Goal: Use online tool/utility: Utilize a website feature to perform a specific function

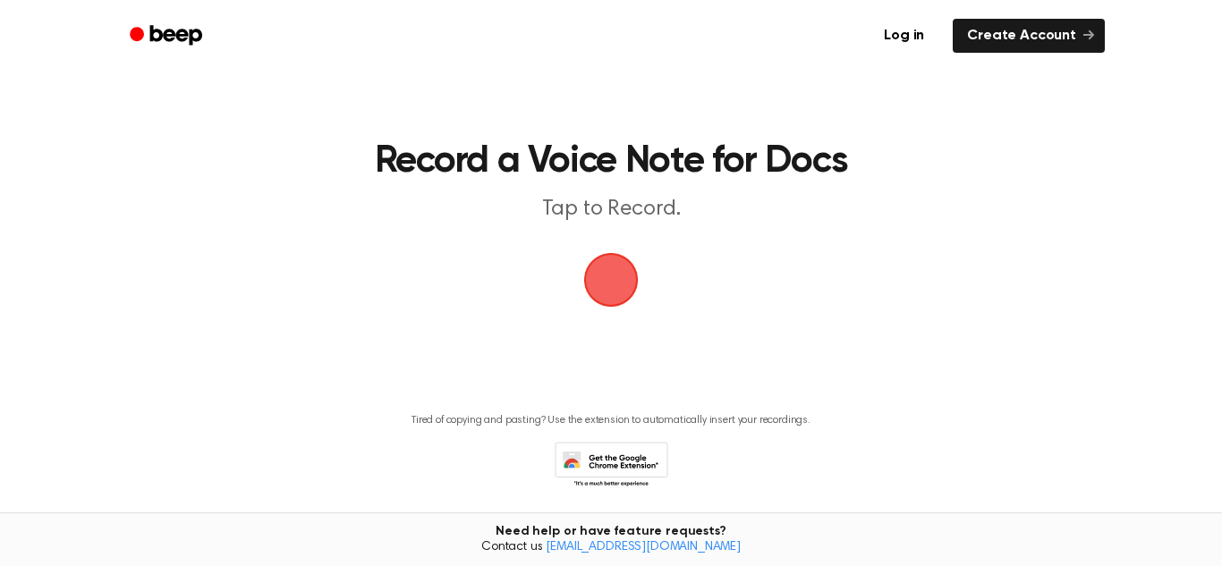
click at [639, 267] on span "button" at bounding box center [611, 280] width 64 height 64
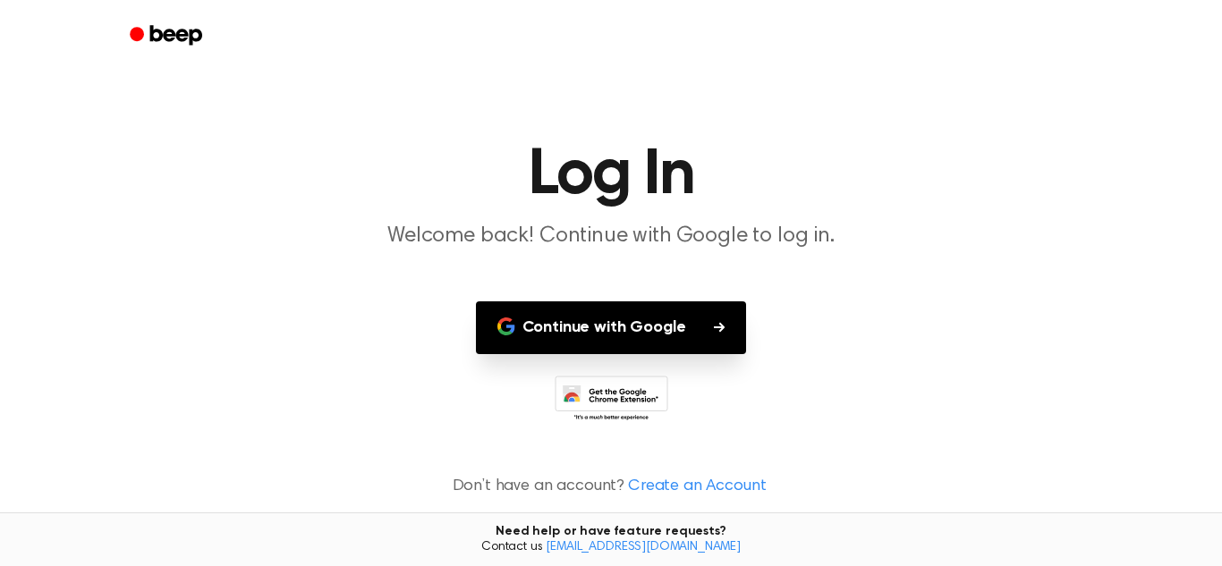
click at [722, 316] on button "Continue with Google" at bounding box center [611, 327] width 271 height 53
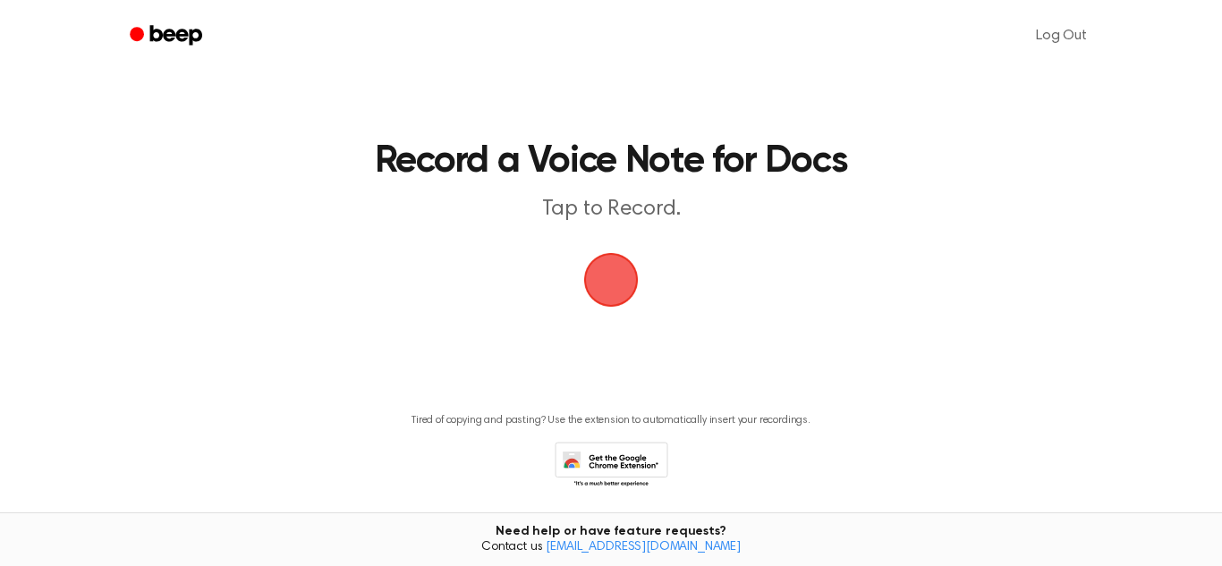
click at [624, 286] on span "button" at bounding box center [611, 280] width 64 height 64
click at [624, 286] on span "button" at bounding box center [610, 279] width 81 height 81
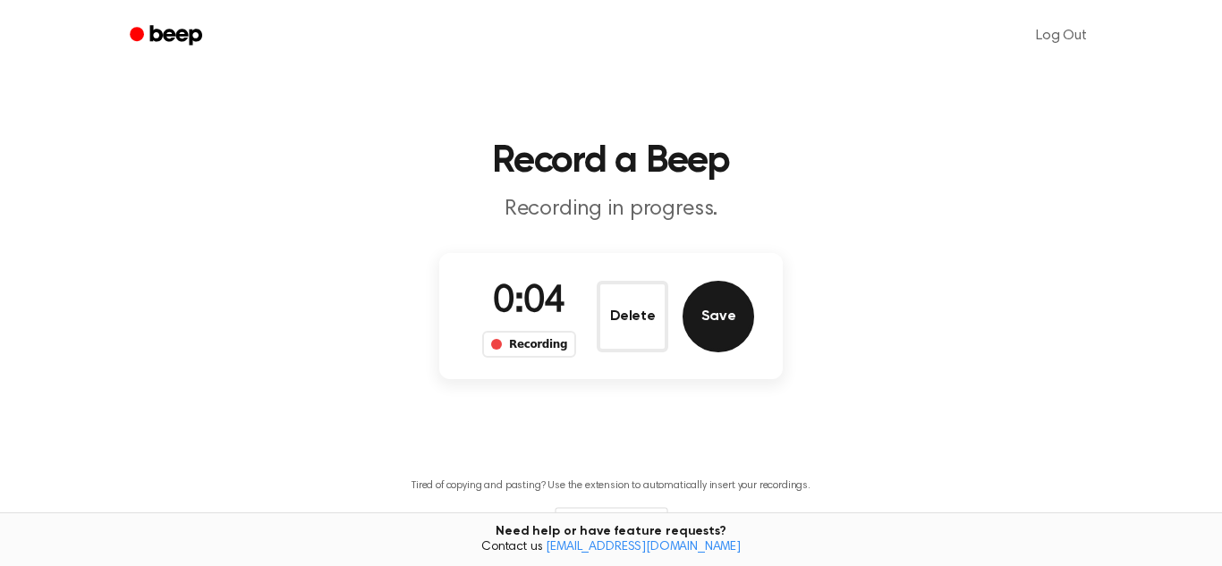
click at [711, 308] on button "Save" at bounding box center [718, 317] width 72 height 72
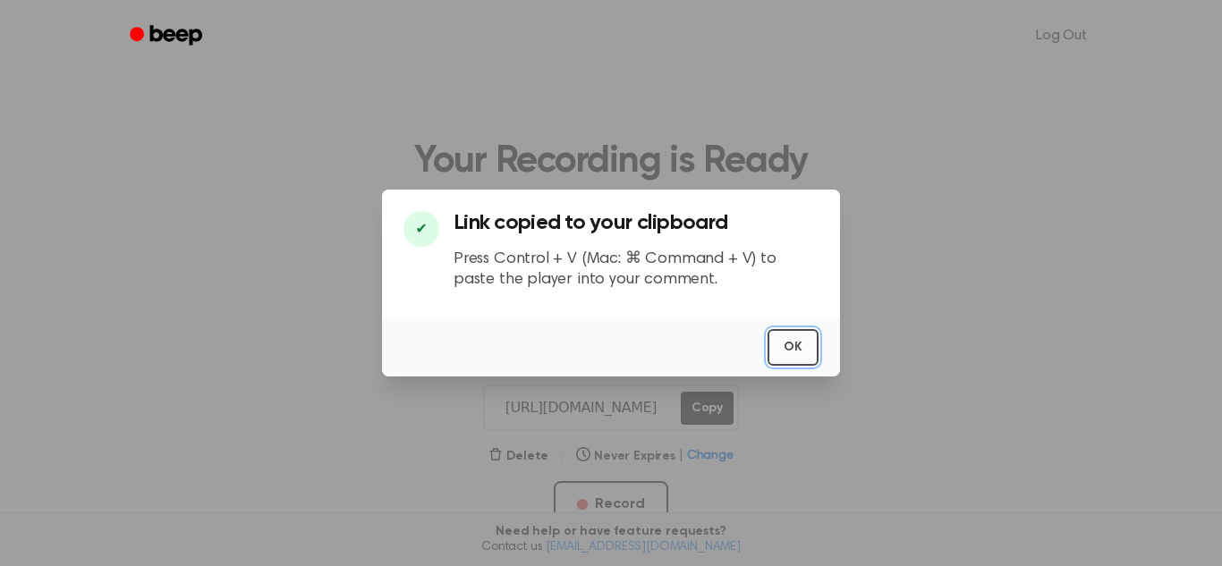
click at [795, 337] on button "OK" at bounding box center [792, 347] width 51 height 37
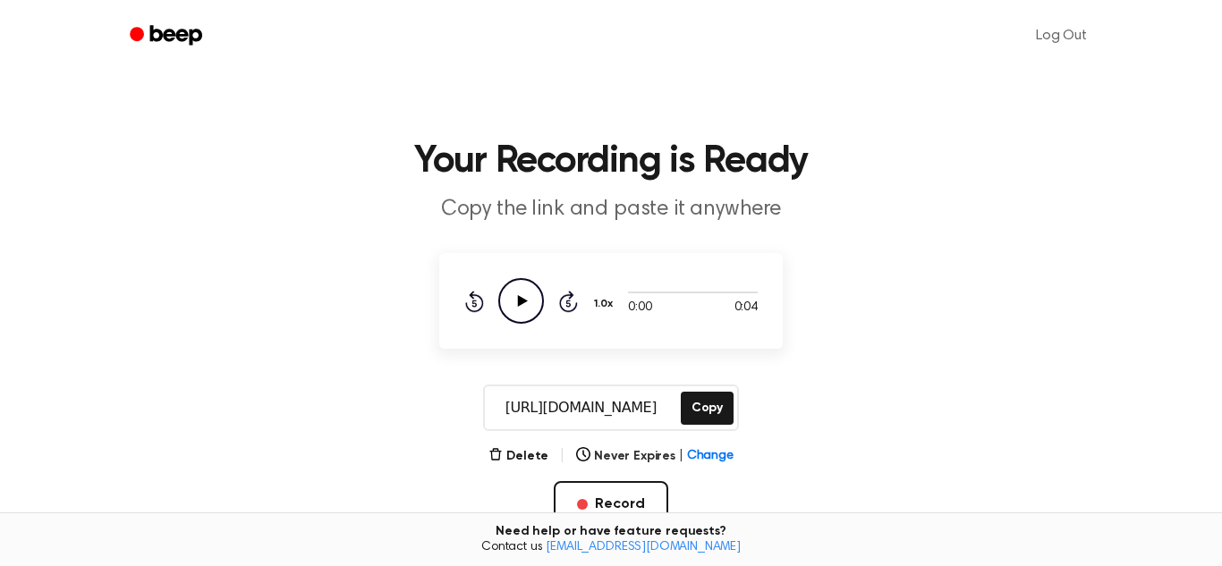
click at [505, 292] on icon "Play Audio" at bounding box center [521, 301] width 46 height 46
